Goal: Navigation & Orientation: Find specific page/section

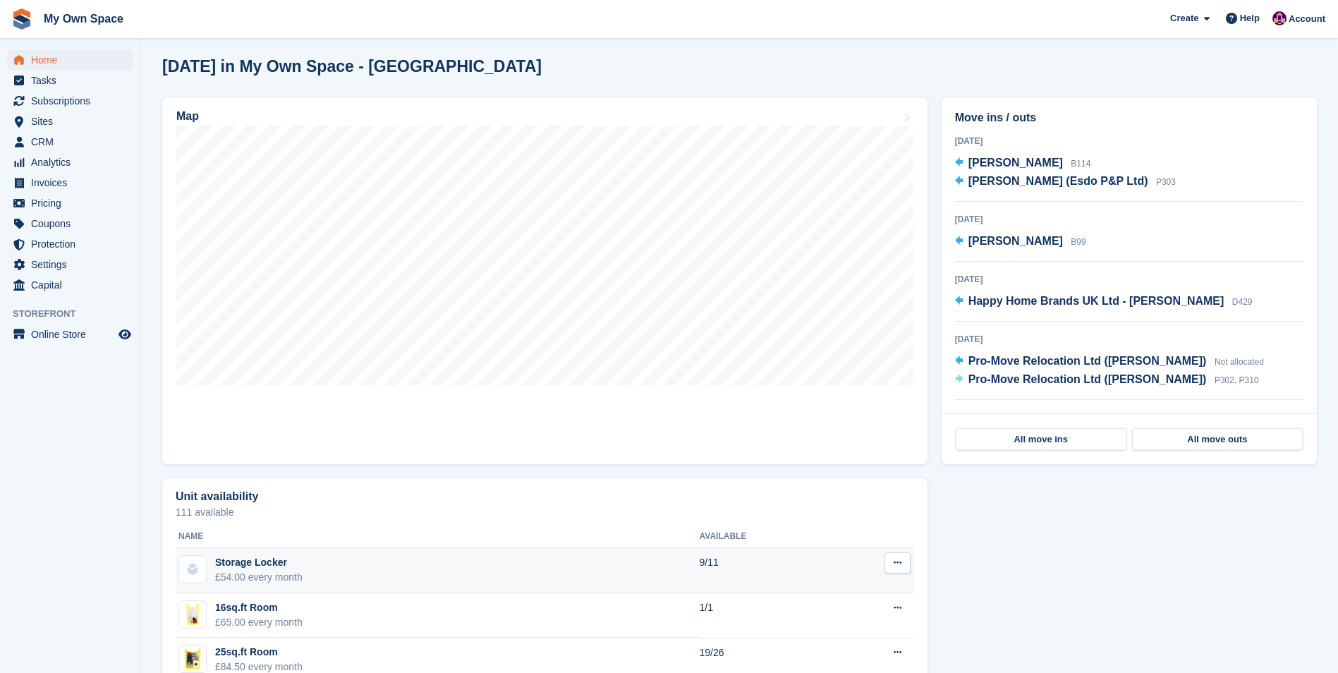
scroll to position [494, 0]
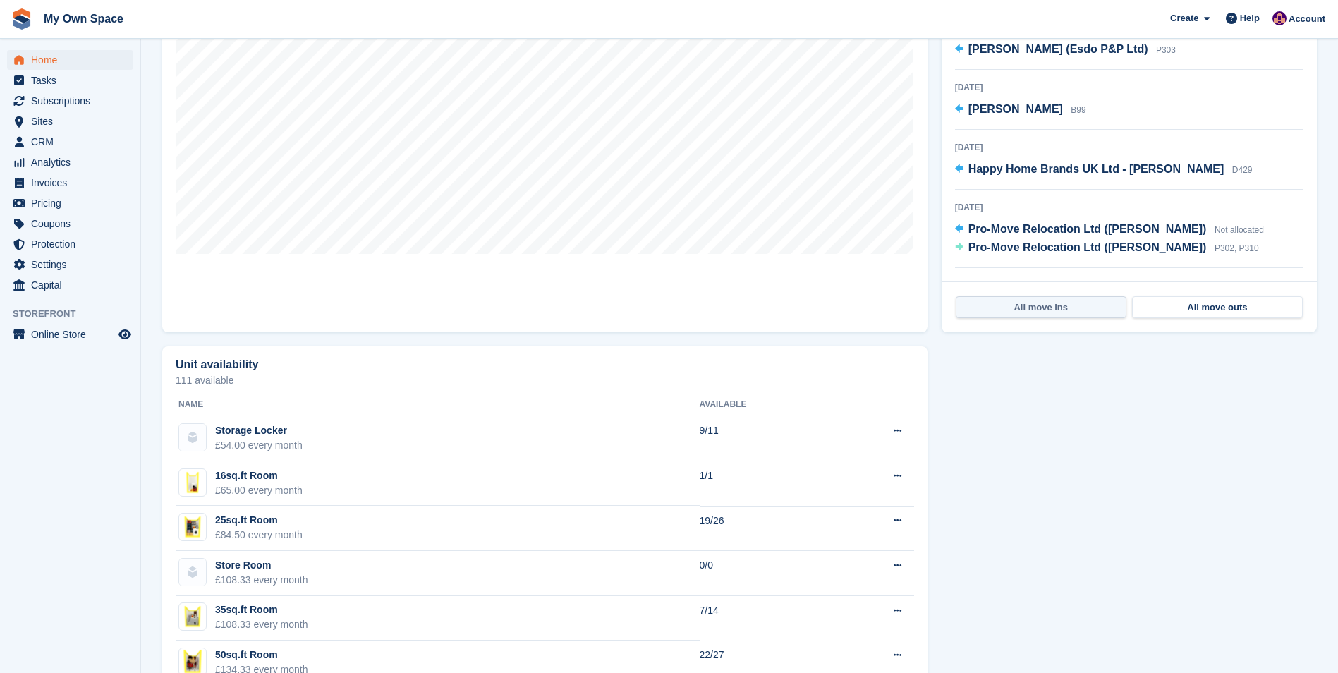
click at [1041, 312] on link "All move ins" at bounding box center [1041, 307] width 171 height 23
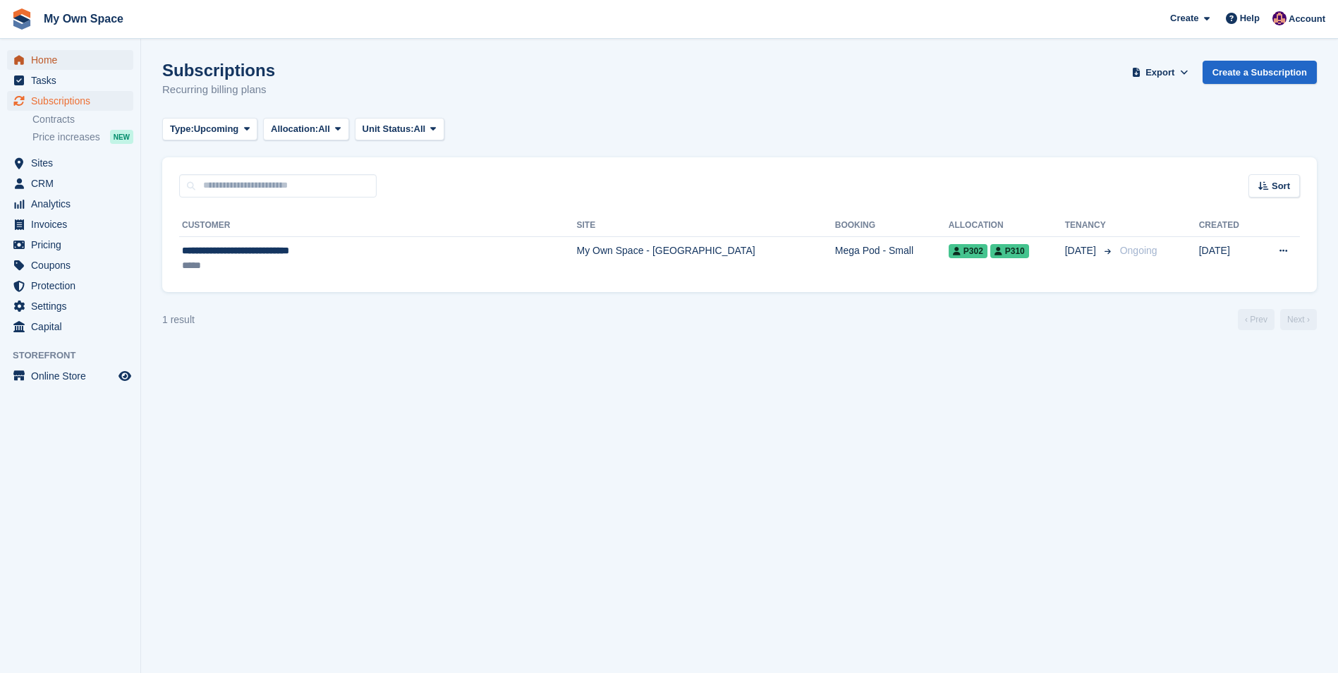
click at [35, 59] on span "Home" at bounding box center [73, 60] width 85 height 20
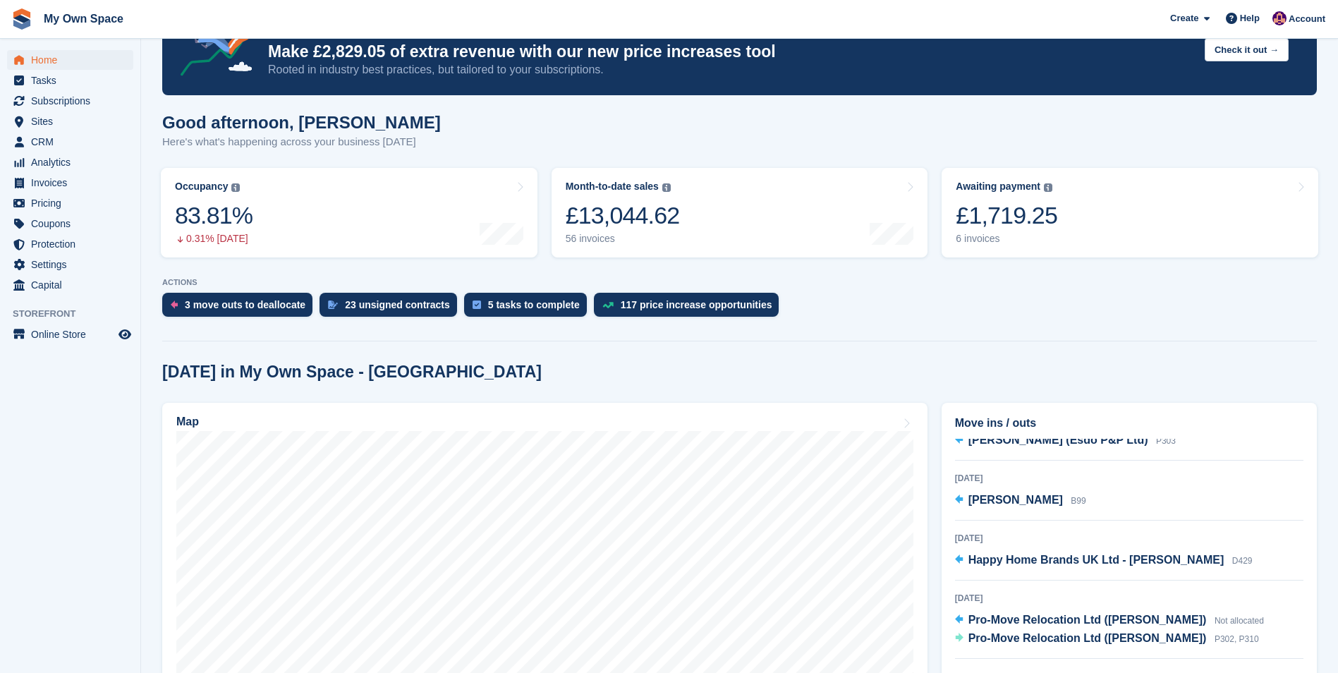
scroll to position [212, 0]
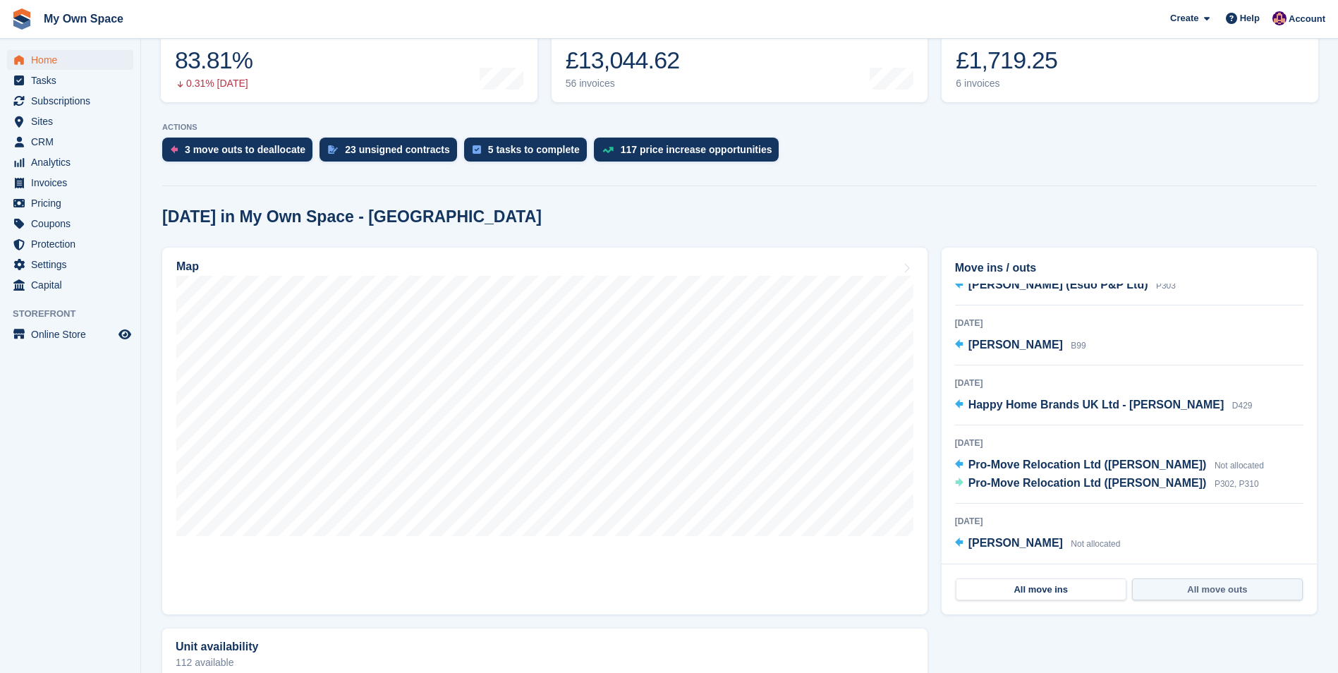
click at [1215, 587] on link "All move outs" at bounding box center [1217, 589] width 171 height 23
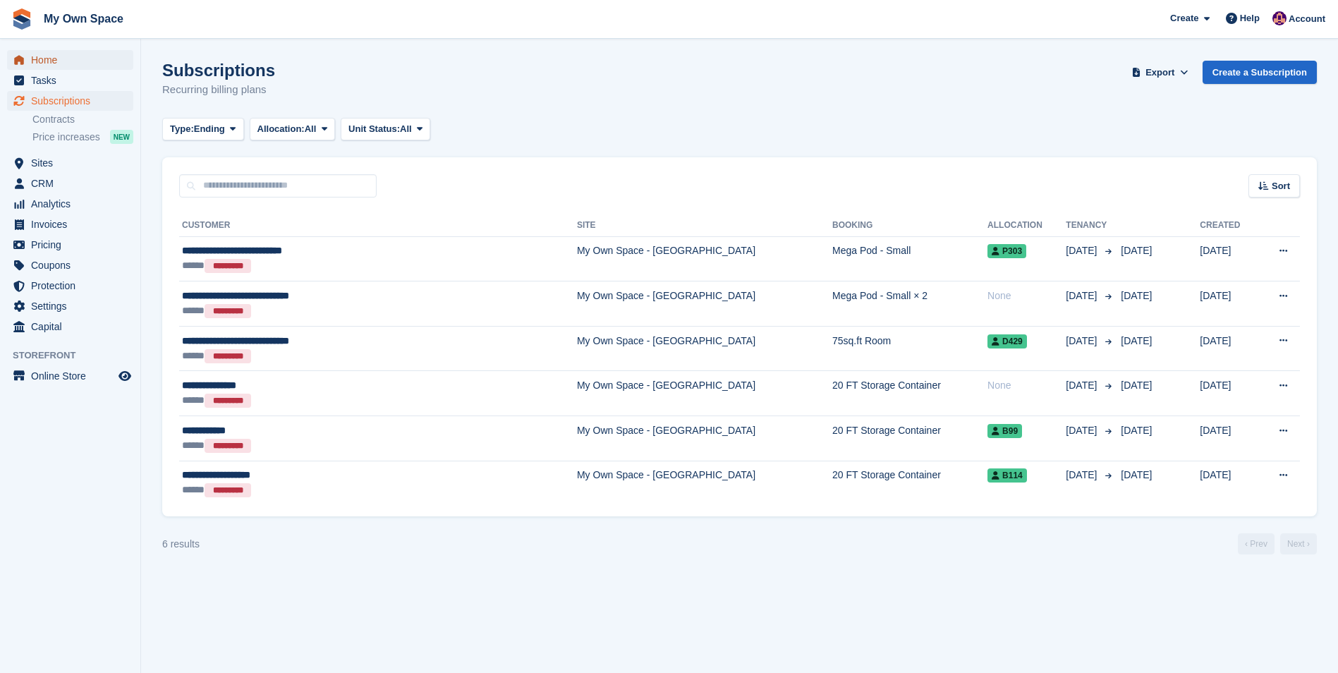
click at [42, 54] on span "Home" at bounding box center [73, 60] width 85 height 20
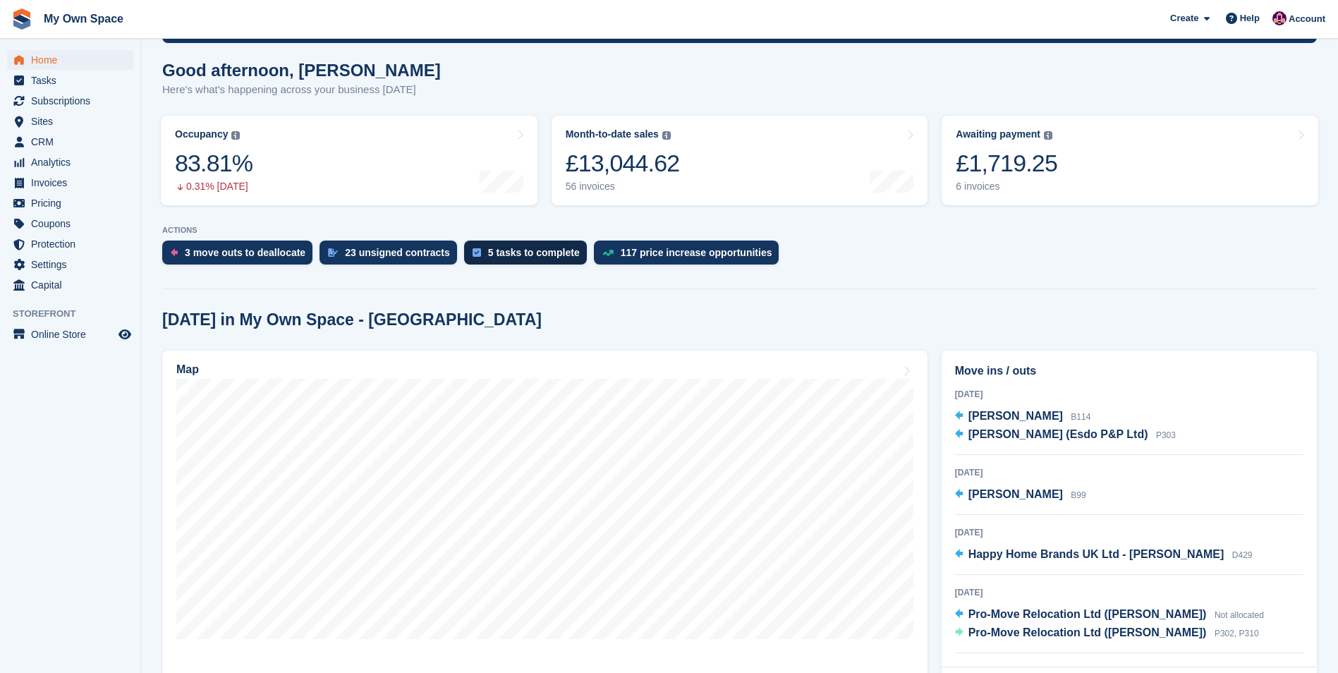
scroll to position [212, 0]
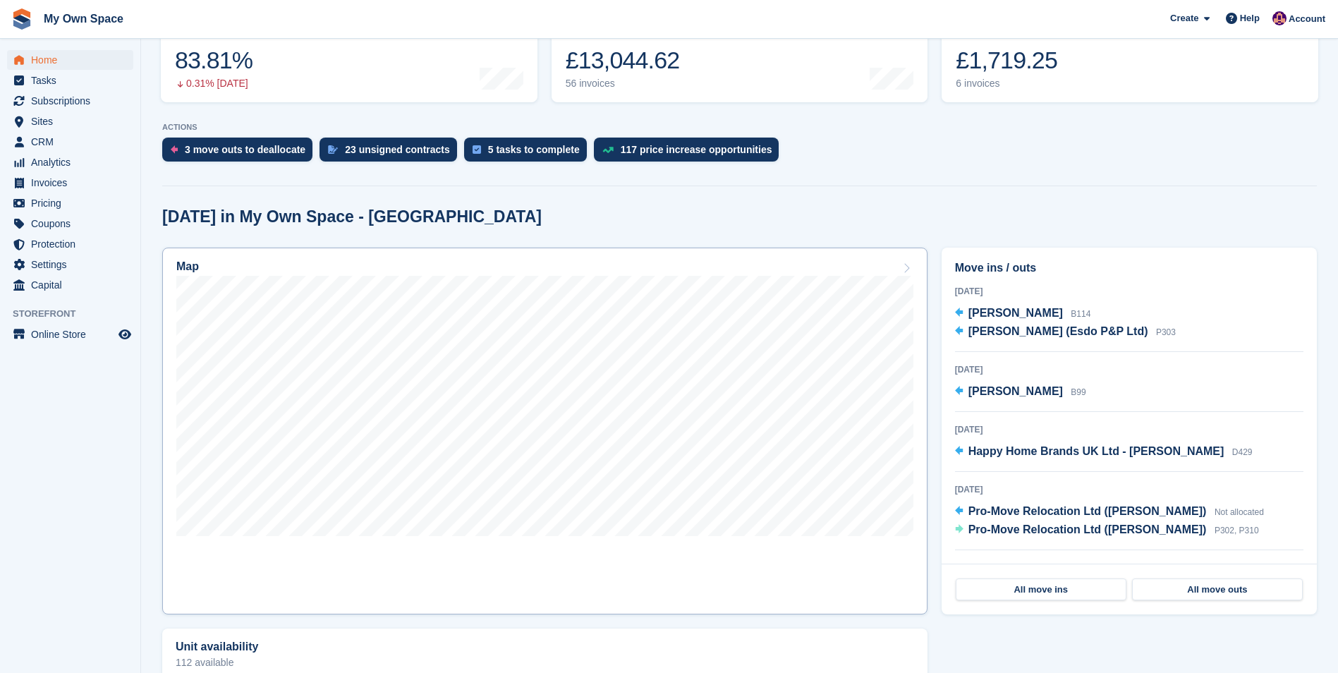
click at [195, 269] on h2 "Map" at bounding box center [187, 266] width 23 height 13
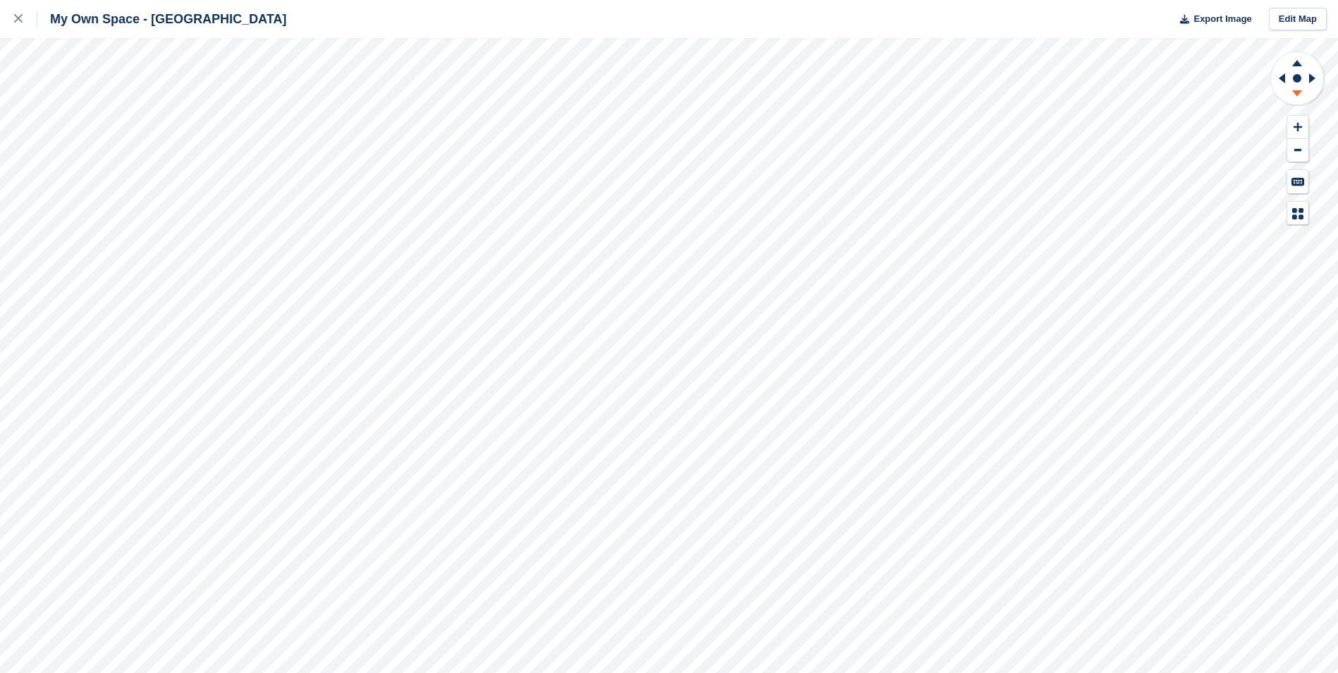
click at [1299, 92] on icon at bounding box center [1297, 93] width 10 height 6
click at [1294, 63] on icon at bounding box center [1297, 61] width 37 height 18
click at [1295, 62] on g at bounding box center [1297, 61] width 37 height 18
click at [1294, 90] on icon at bounding box center [1297, 96] width 37 height 18
click at [1294, 89] on icon at bounding box center [1297, 96] width 37 height 18
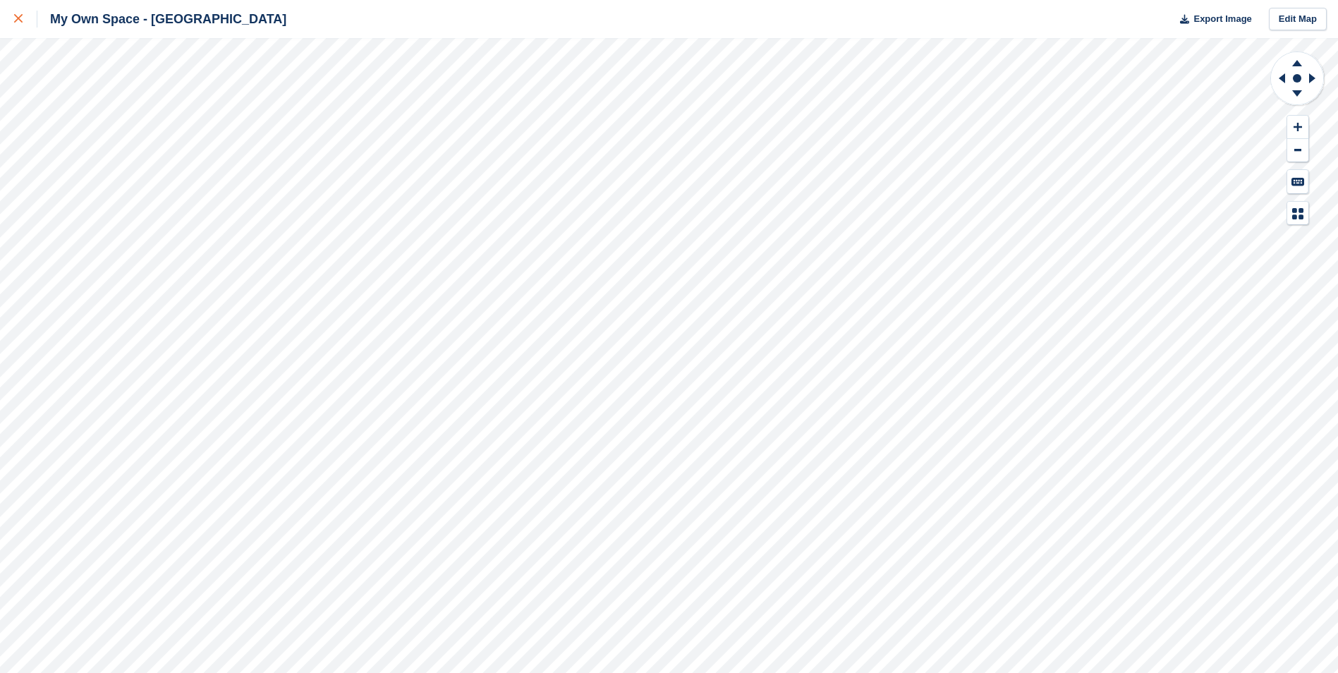
click at [25, 24] on div at bounding box center [25, 19] width 23 height 17
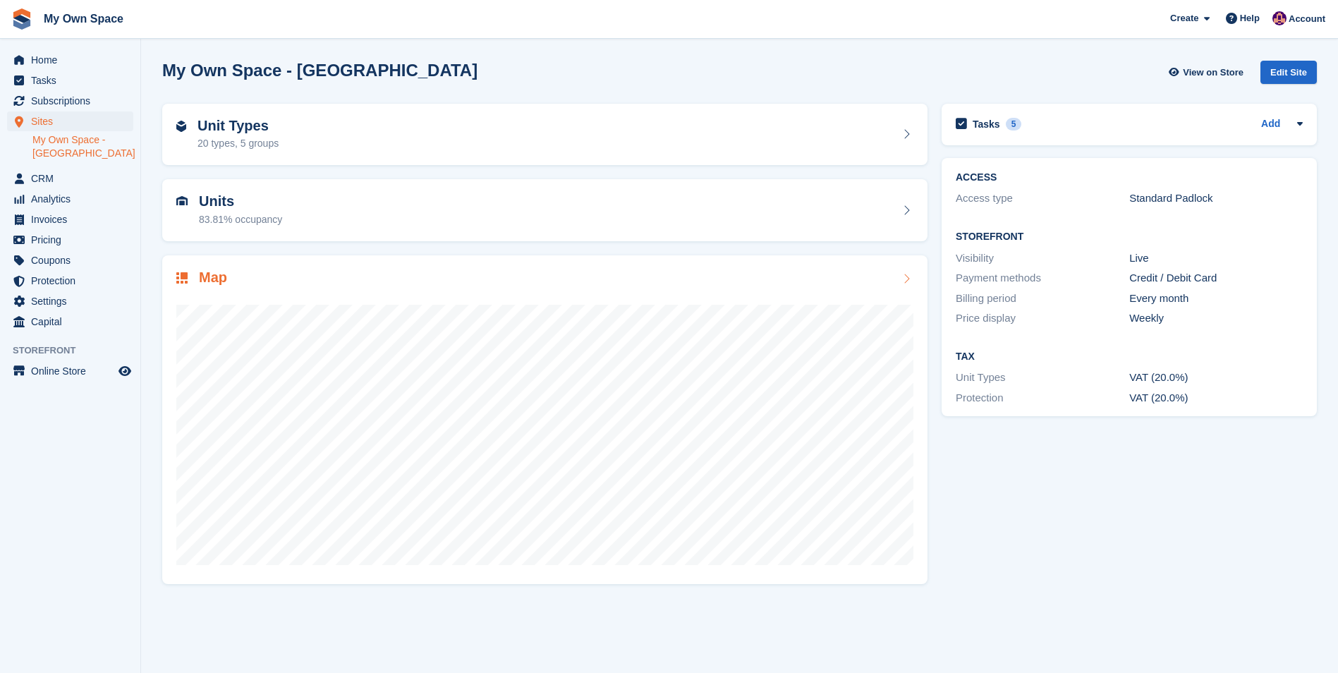
click at [206, 272] on h2 "Map" at bounding box center [213, 277] width 28 height 16
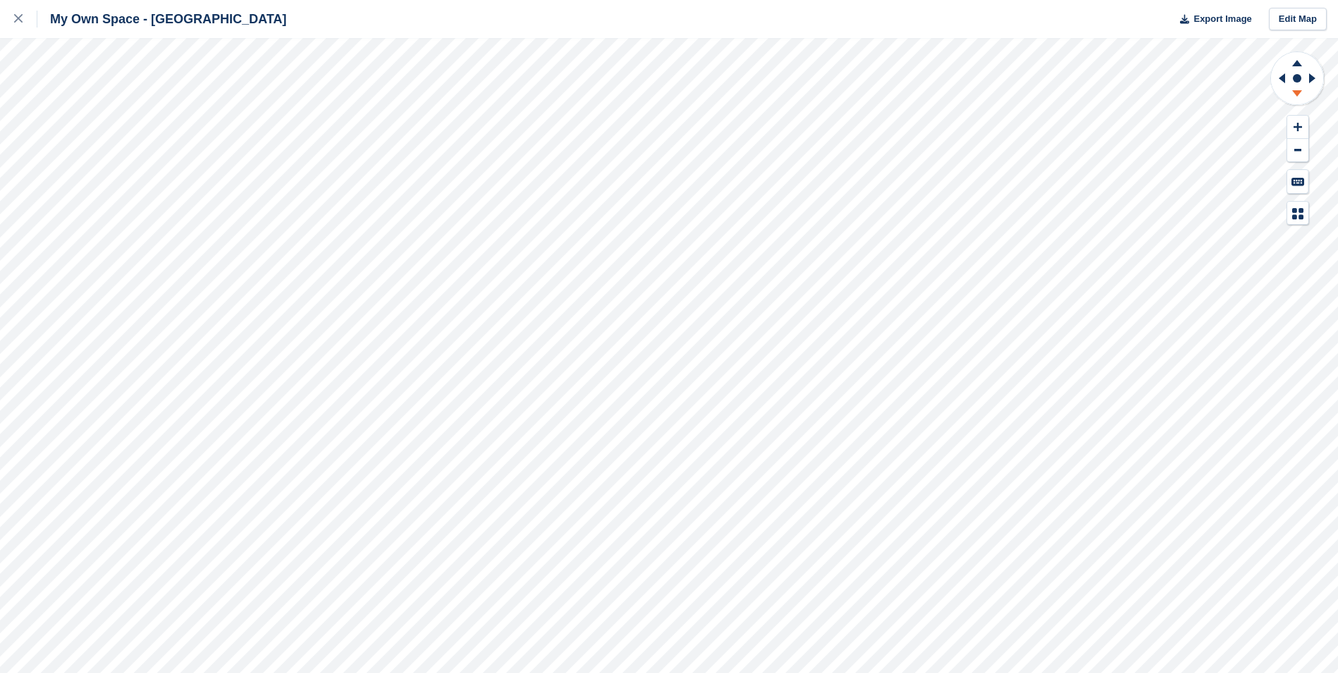
click at [1297, 94] on icon at bounding box center [1297, 93] width 10 height 6
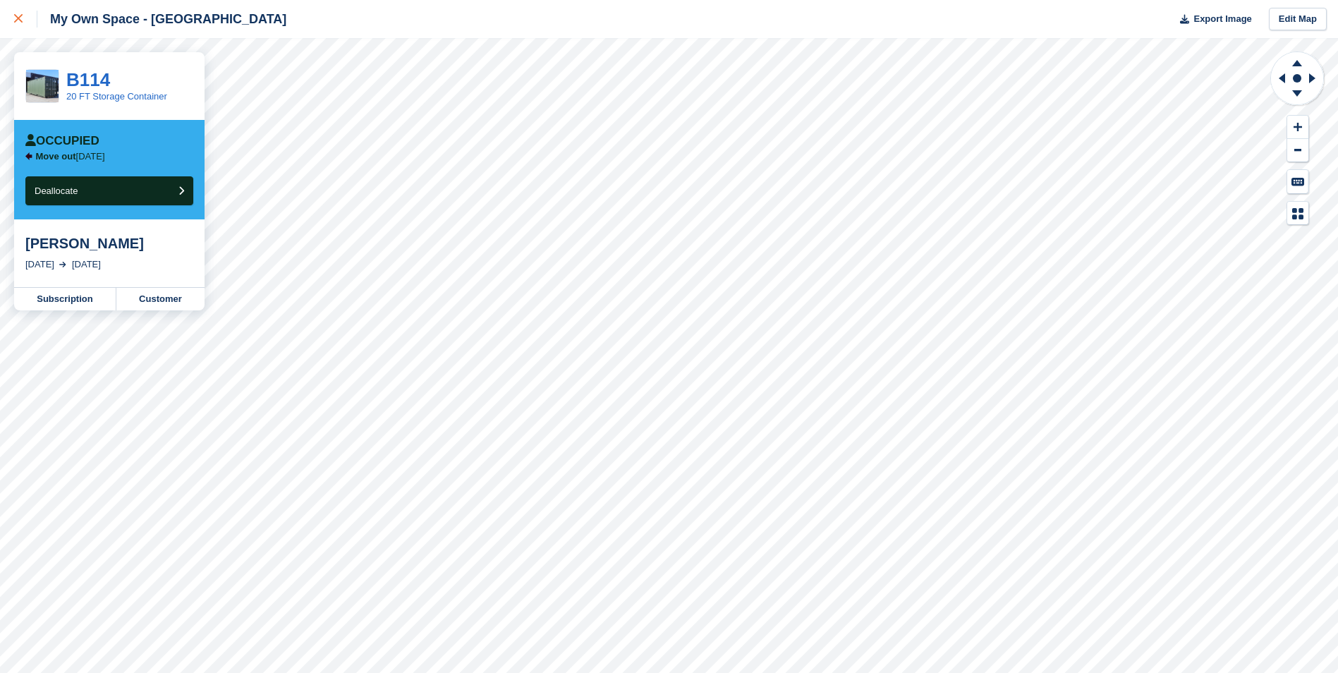
click at [13, 18] on link at bounding box center [18, 19] width 37 height 38
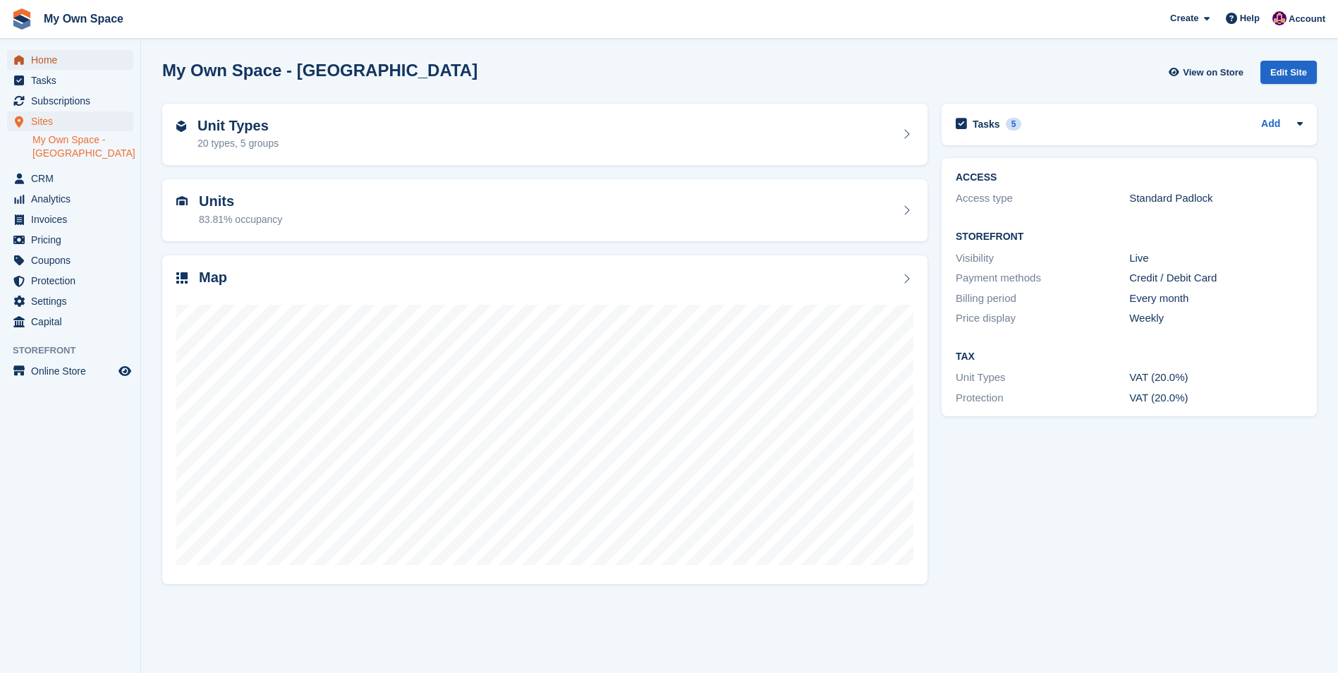
click at [40, 57] on span "Home" at bounding box center [73, 60] width 85 height 20
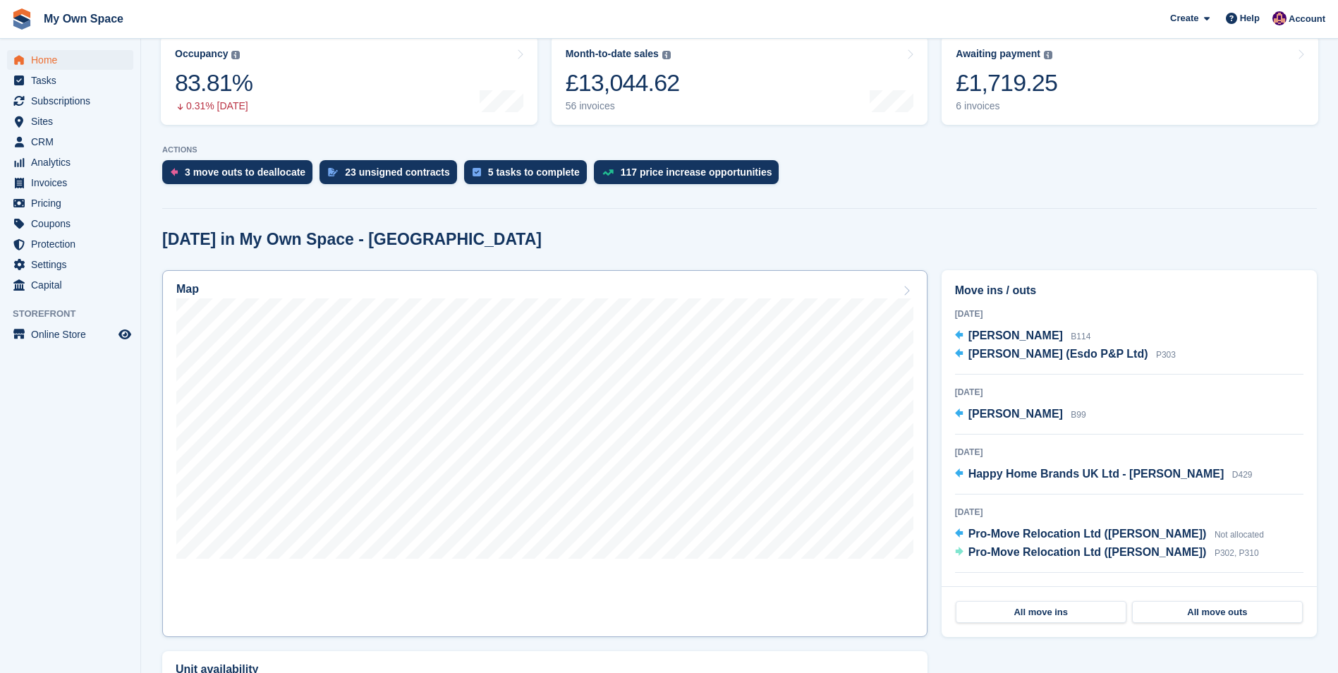
scroll to position [282, 0]
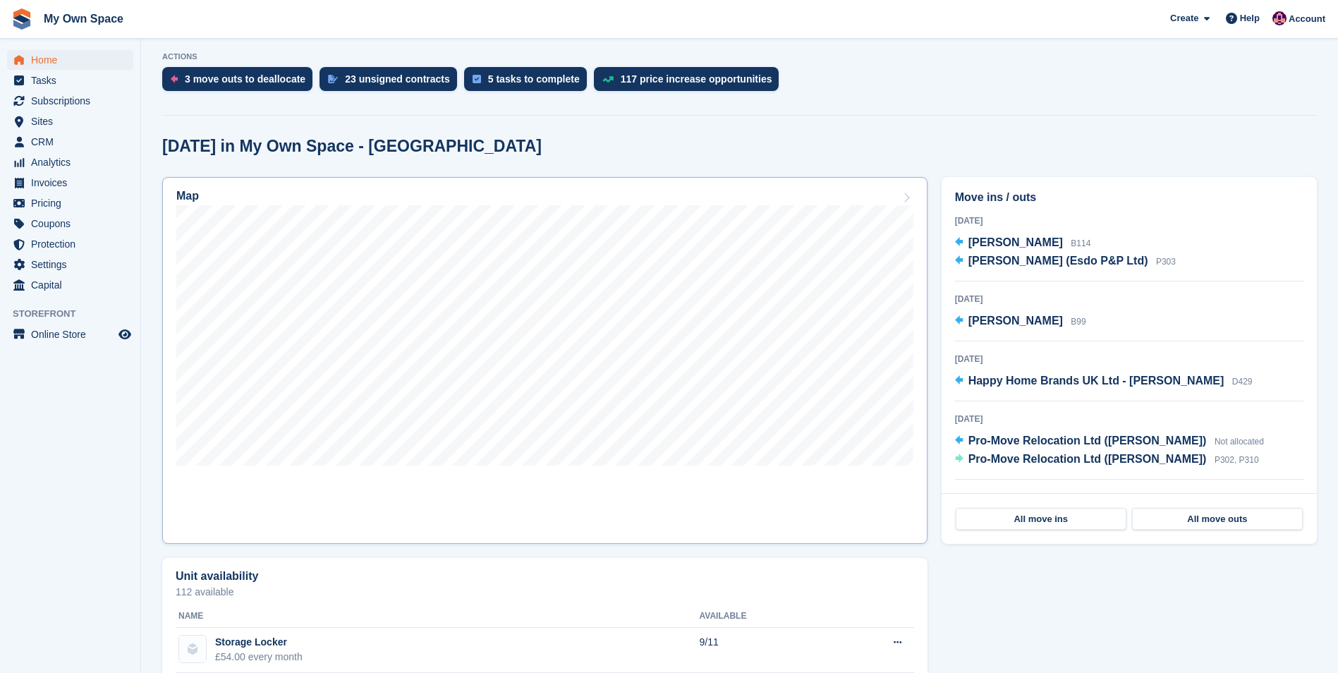
click at [185, 196] on h2 "Map" at bounding box center [187, 196] width 23 height 13
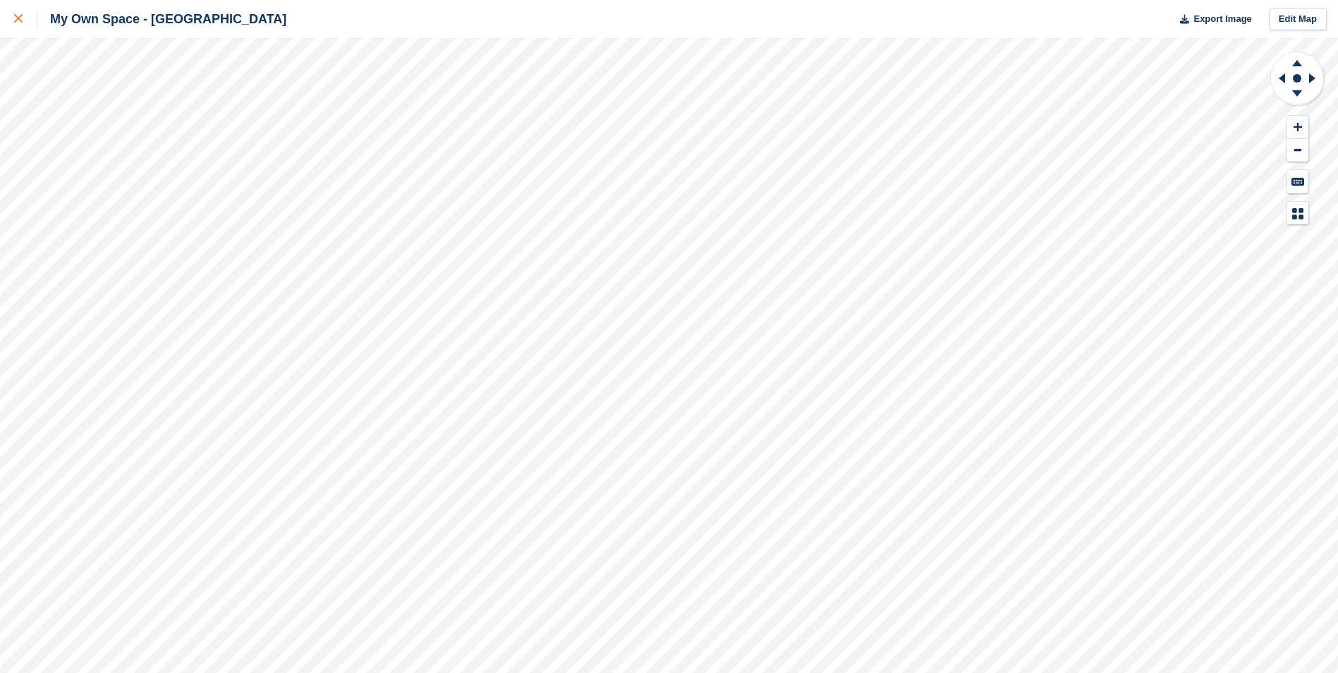
click at [11, 11] on link at bounding box center [18, 19] width 37 height 38
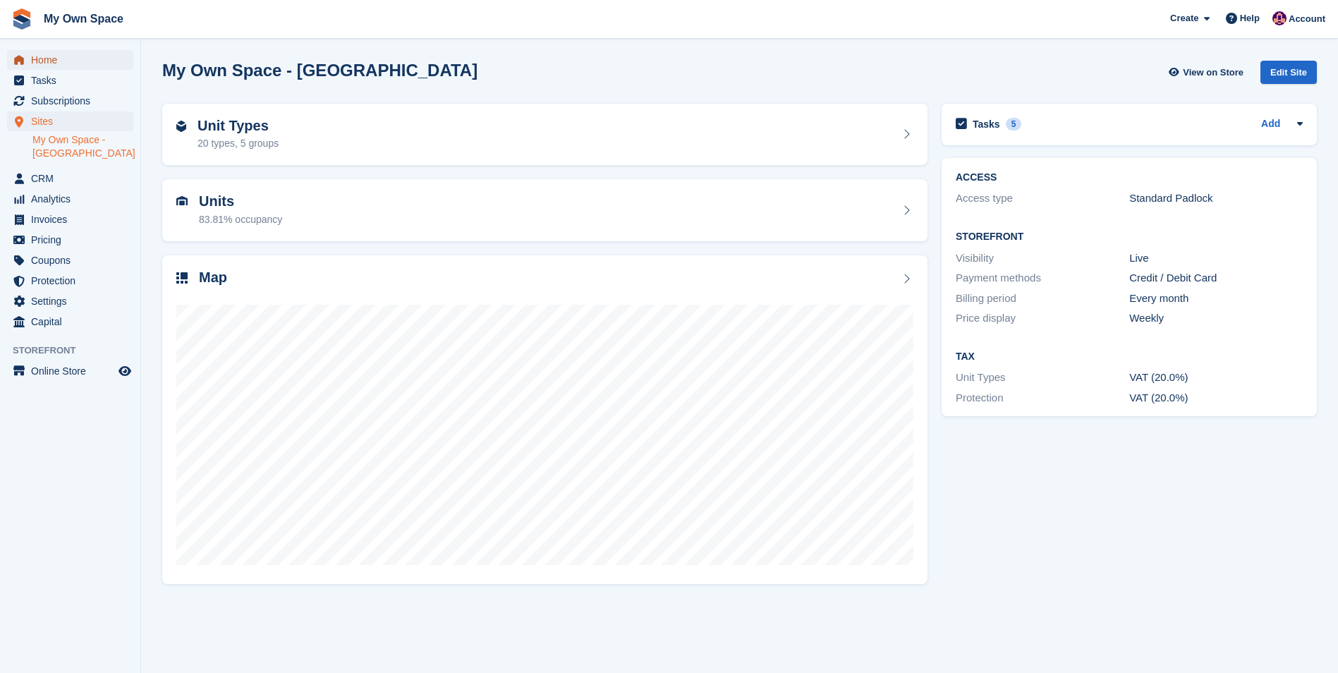
click at [43, 59] on span "Home" at bounding box center [73, 60] width 85 height 20
